Goal: Information Seeking & Learning: Understand process/instructions

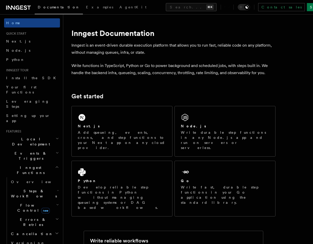
click at [21, 203] on span "Flow Control new" at bounding box center [32, 208] width 47 height 10
click at [25, 218] on span "Overview" at bounding box center [42, 220] width 52 height 4
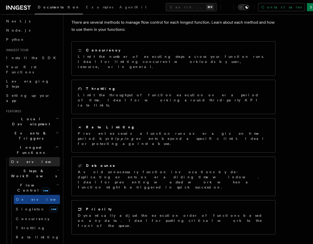
scroll to position [29, 0]
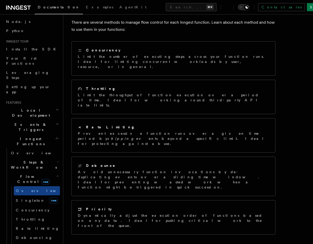
click at [41, 179] on span "new" at bounding box center [45, 182] width 8 height 6
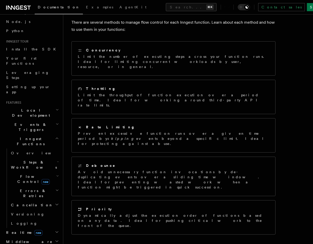
click at [31, 200] on h2 "Cancellation" at bounding box center [34, 204] width 51 height 9
click at [31, 212] on span "Overview" at bounding box center [42, 214] width 52 height 4
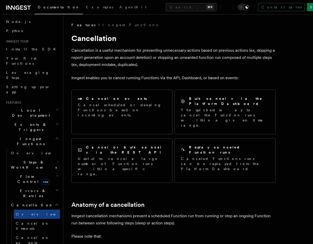
click at [48, 200] on h2 "Cancellation" at bounding box center [34, 204] width 51 height 9
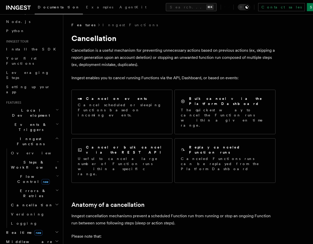
click at [36, 134] on h2 "Inngest Functions" at bounding box center [32, 141] width 56 height 14
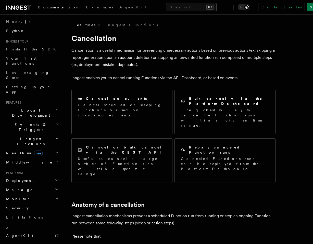
click at [38, 149] on h2 "Realtime new" at bounding box center [32, 153] width 56 height 9
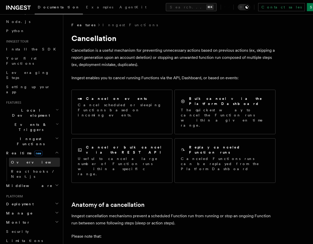
click at [35, 158] on link "Overview" at bounding box center [34, 162] width 51 height 9
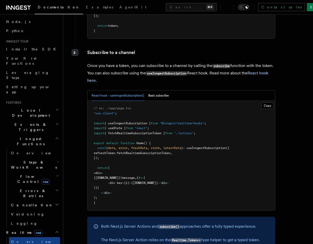
scroll to position [772, 0]
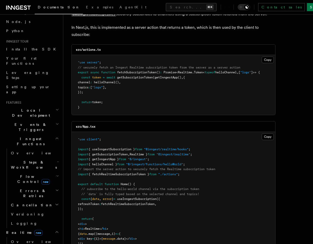
scroll to position [59, 0]
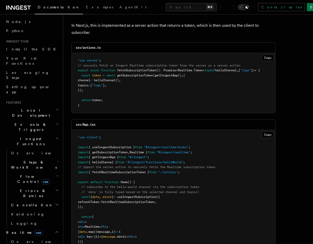
click at [89, 188] on span "// subscribe to the hello-world channel via the subscription token" at bounding box center [140, 187] width 118 height 4
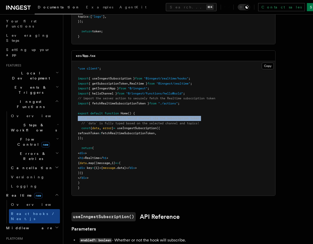
scroll to position [79, 0]
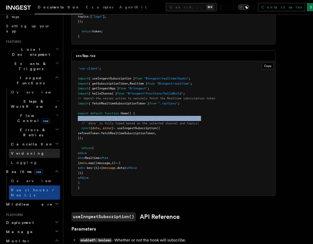
scroll to position [65, 0]
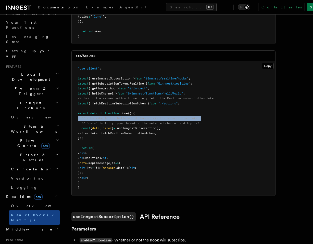
click at [38, 98] on h2 "Inngest Functions" at bounding box center [32, 105] width 56 height 14
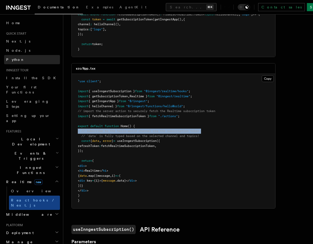
scroll to position [115, 0]
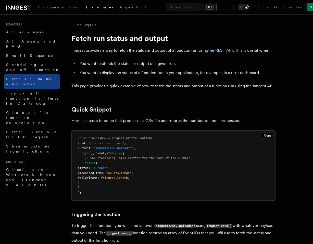
click at [117, 145] on span ""process-csv-upload"" at bounding box center [106, 143] width 36 height 4
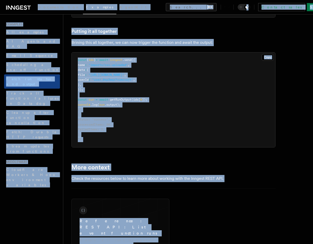
scroll to position [746, 0]
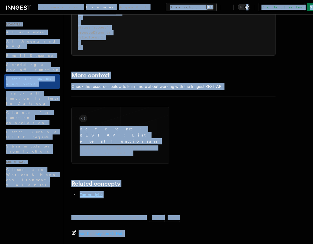
click at [180, 114] on div "Reference: REST API: List event function runs Return all runs triggered by an e…" at bounding box center [173, 130] width 204 height 68
click at [178, 106] on div "Reference: REST API: List event function runs Return all runs triggered by an e…" at bounding box center [173, 130] width 204 height 68
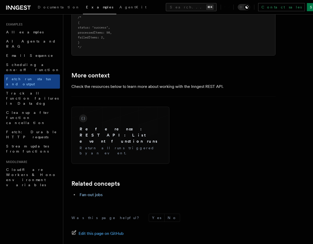
click at [178, 103] on div "Reference: REST API: List event function runs Return all runs triggered by an e…" at bounding box center [173, 130] width 204 height 68
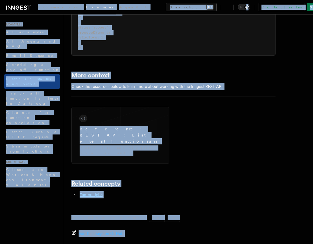
copy div "Loremipsumdol Sitametc AdipiSci Elitse... ⌘D Eiusmod tempo Inci Ut Labore... Et…"
click at [178, 103] on div "Reference: REST API: List event function runs Return all runs triggered by an e…" at bounding box center [173, 130] width 204 height 68
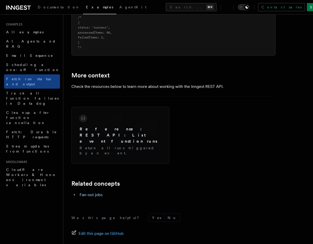
click at [179, 103] on div "Reference: REST API: List event function runs Return all runs triggered by an e…" at bounding box center [173, 130] width 204 height 68
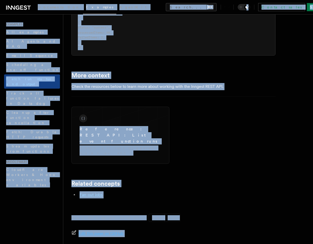
copy div "Loremipsumdol Sitametc AdipiSci Elitse... ⌘D Eiusmod tempo Inci Ut Labore... Et…"
